Goal: Find specific page/section: Find specific page/section

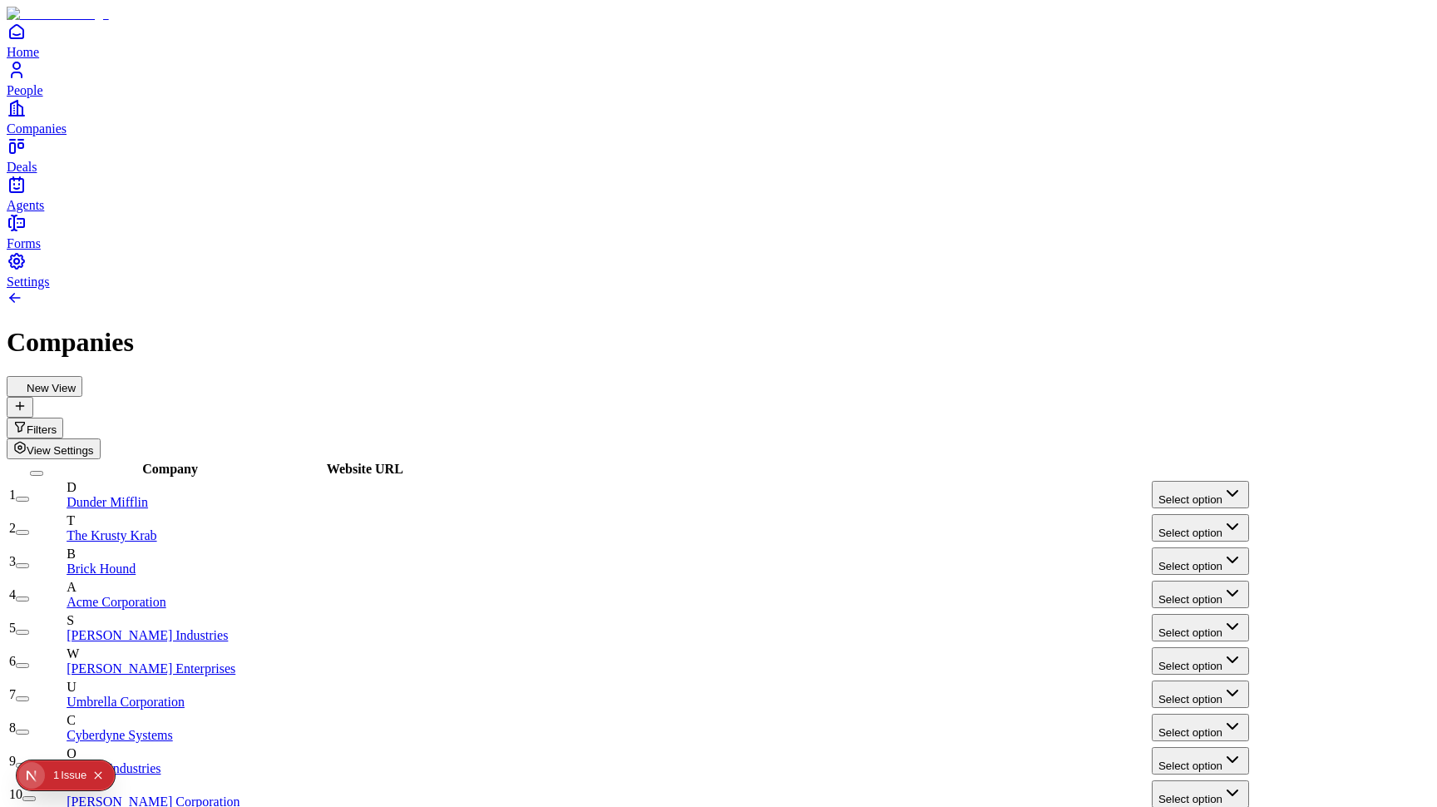
click at [72, 778] on div "Issue" at bounding box center [74, 775] width 26 height 30
click at [419, 327] on h1 "Companies" at bounding box center [719, 342] width 1424 height 31
click at [1215, 481] on button "Select option" at bounding box center [1200, 494] width 97 height 27
click at [674, 327] on div "Companies" at bounding box center [719, 342] width 1424 height 31
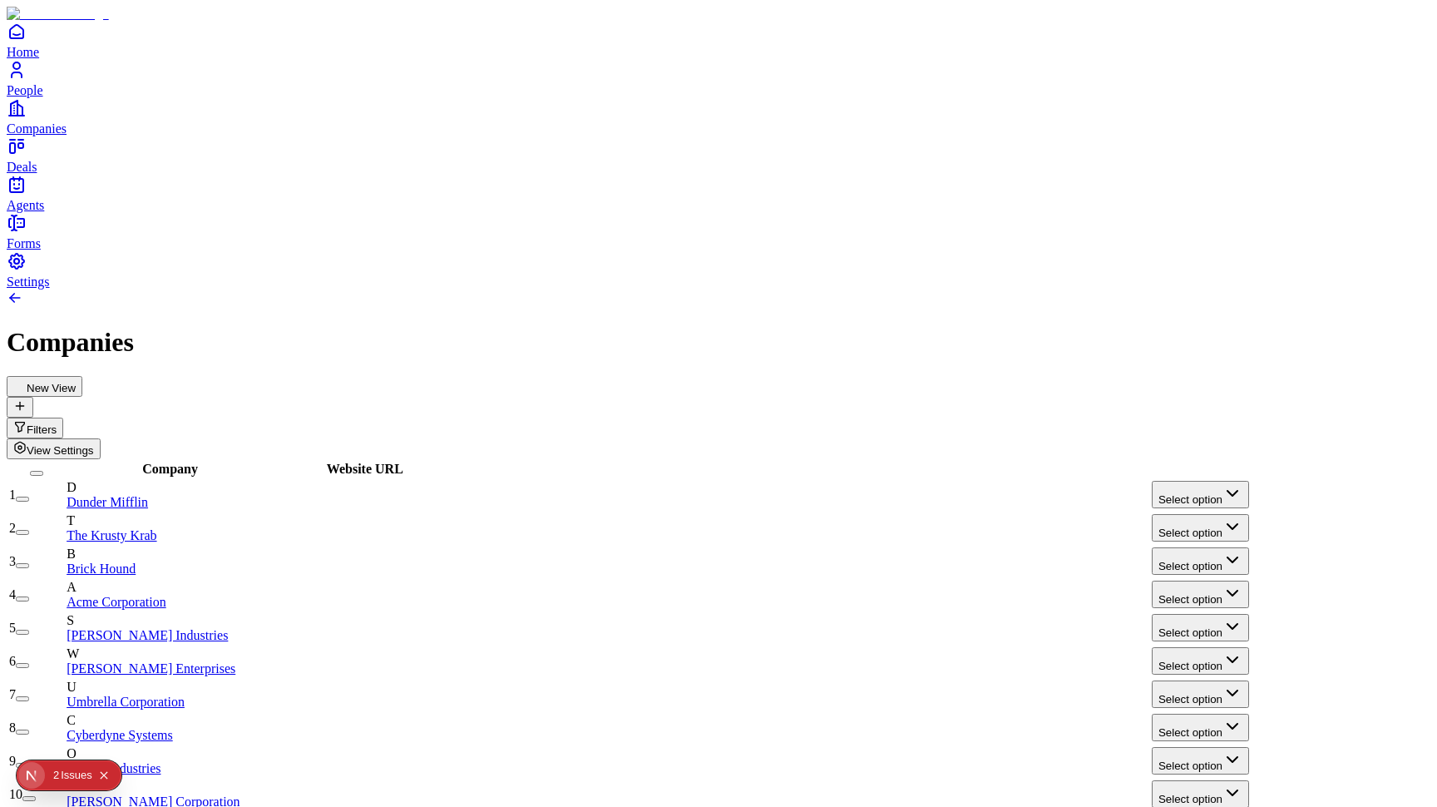
click at [1195, 481] on button "Select option" at bounding box center [1200, 494] width 97 height 27
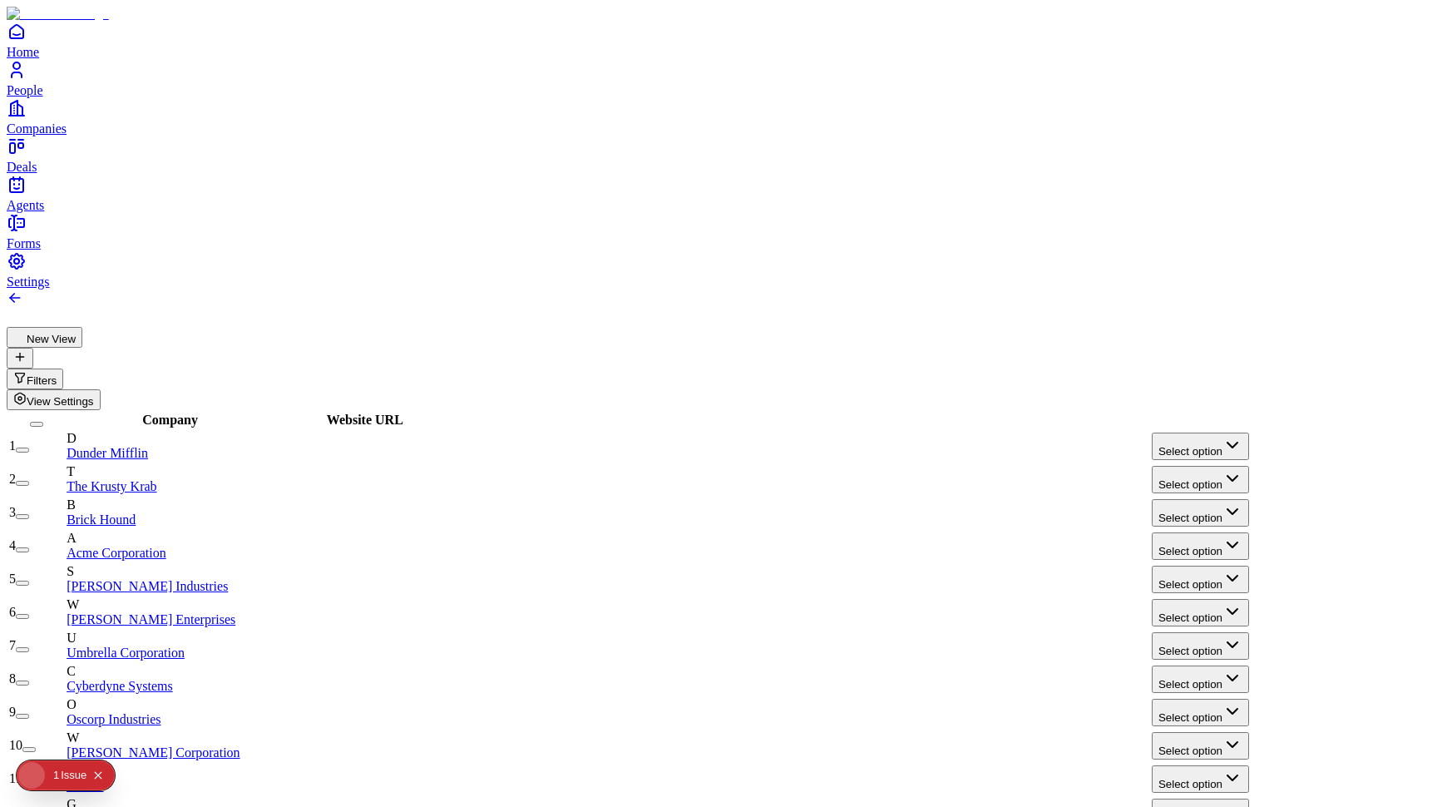
click at [45, 783] on icon "Open Next.js Dev Tools" at bounding box center [34, 774] width 33 height 33
click at [148, 642] on div "Issues 1" at bounding box center [119, 632] width 195 height 30
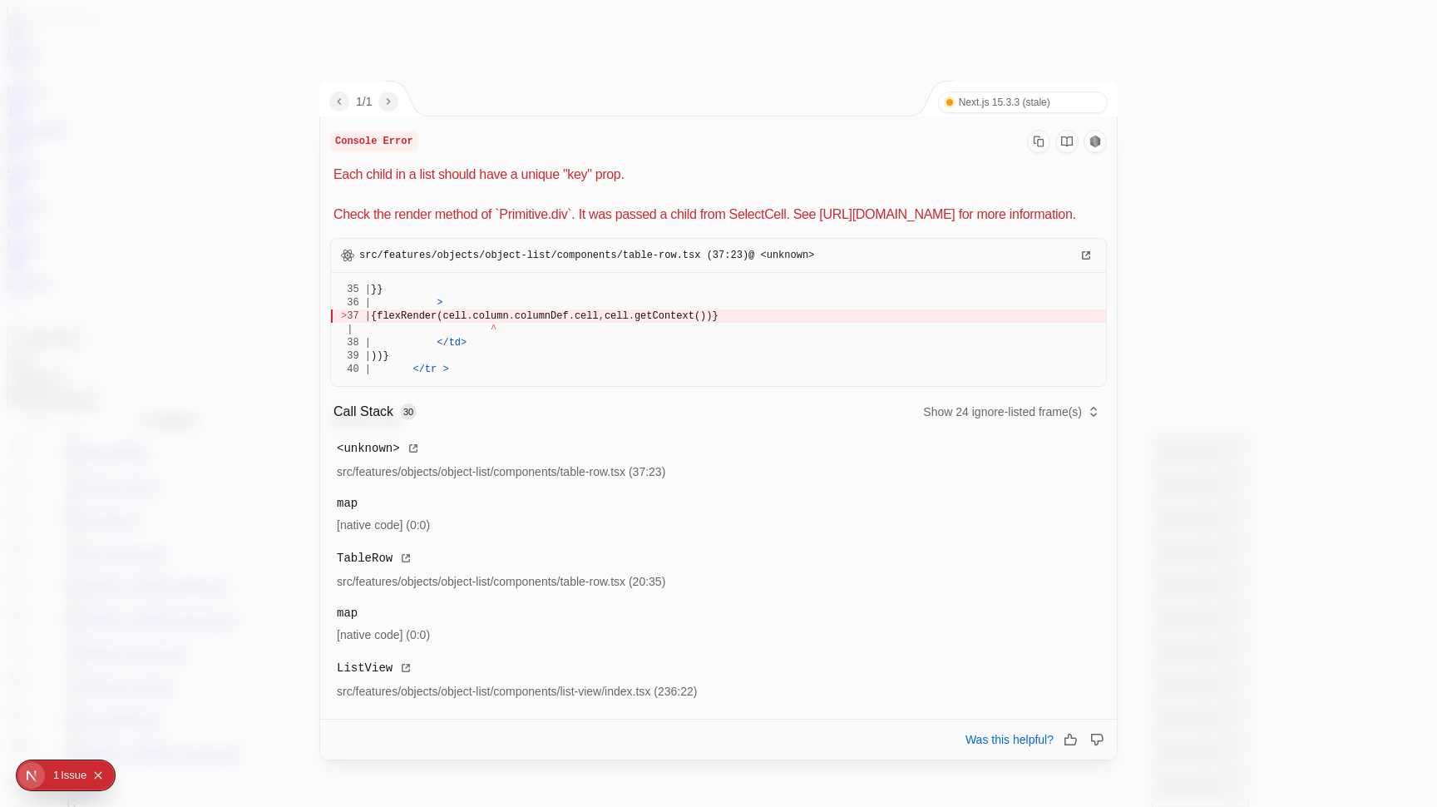
click at [467, 322] on span "{flexRender(cell" at bounding box center [419, 316] width 96 height 12
click at [544, 172] on p "Each child in a list should have a unique "key" prop. Check the render method o…" at bounding box center [720, 195] width 773 height 60
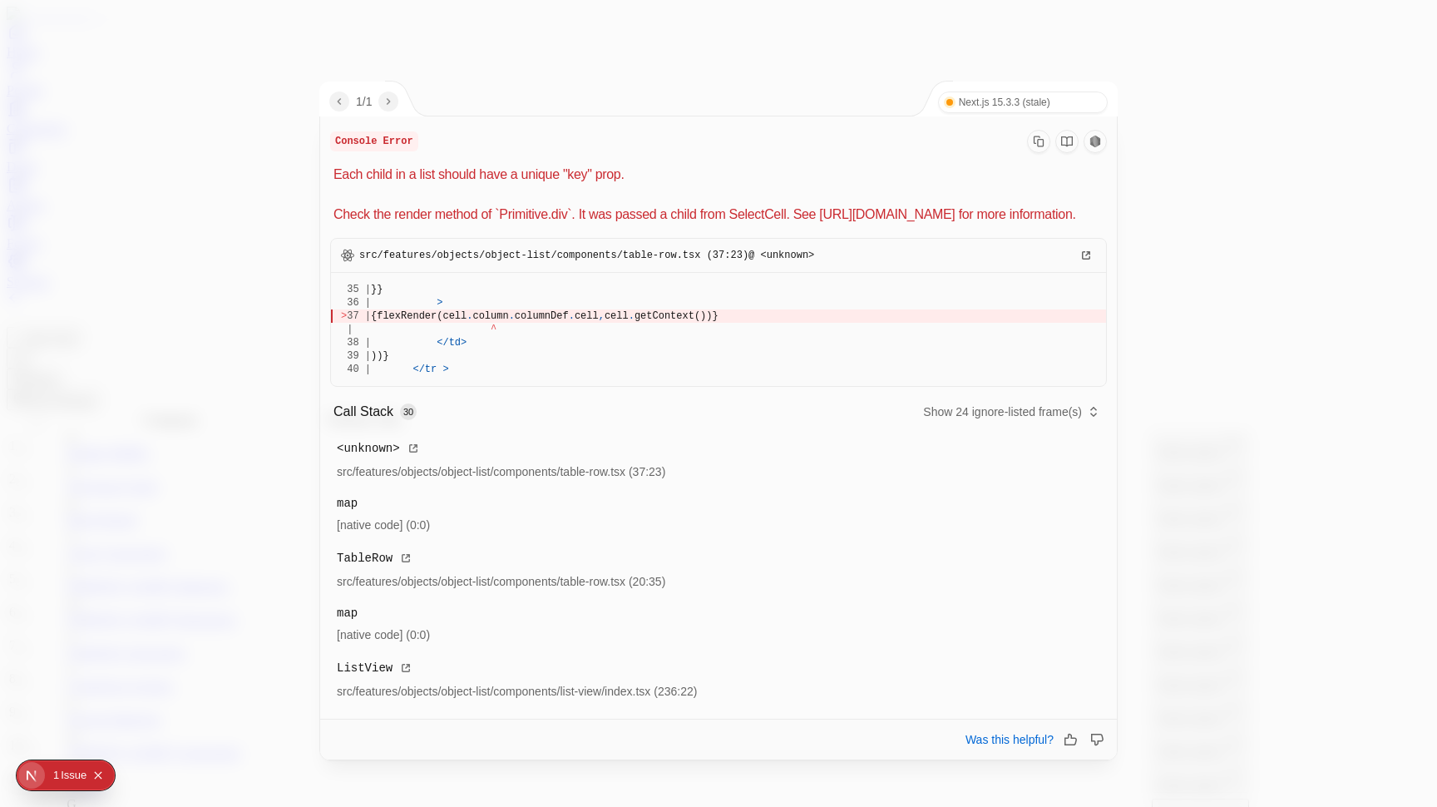
drag, startPoint x: 544, startPoint y: 172, endPoint x: 531, endPoint y: 392, distance: 220.0
click at [531, 392] on div "Console Error Each child in a list should have a unique "key" prop. Check the r…" at bounding box center [718, 446] width 797 height 660
click at [60, 333] on div at bounding box center [718, 403] width 1437 height 807
